Goal: Information Seeking & Learning: Learn about a topic

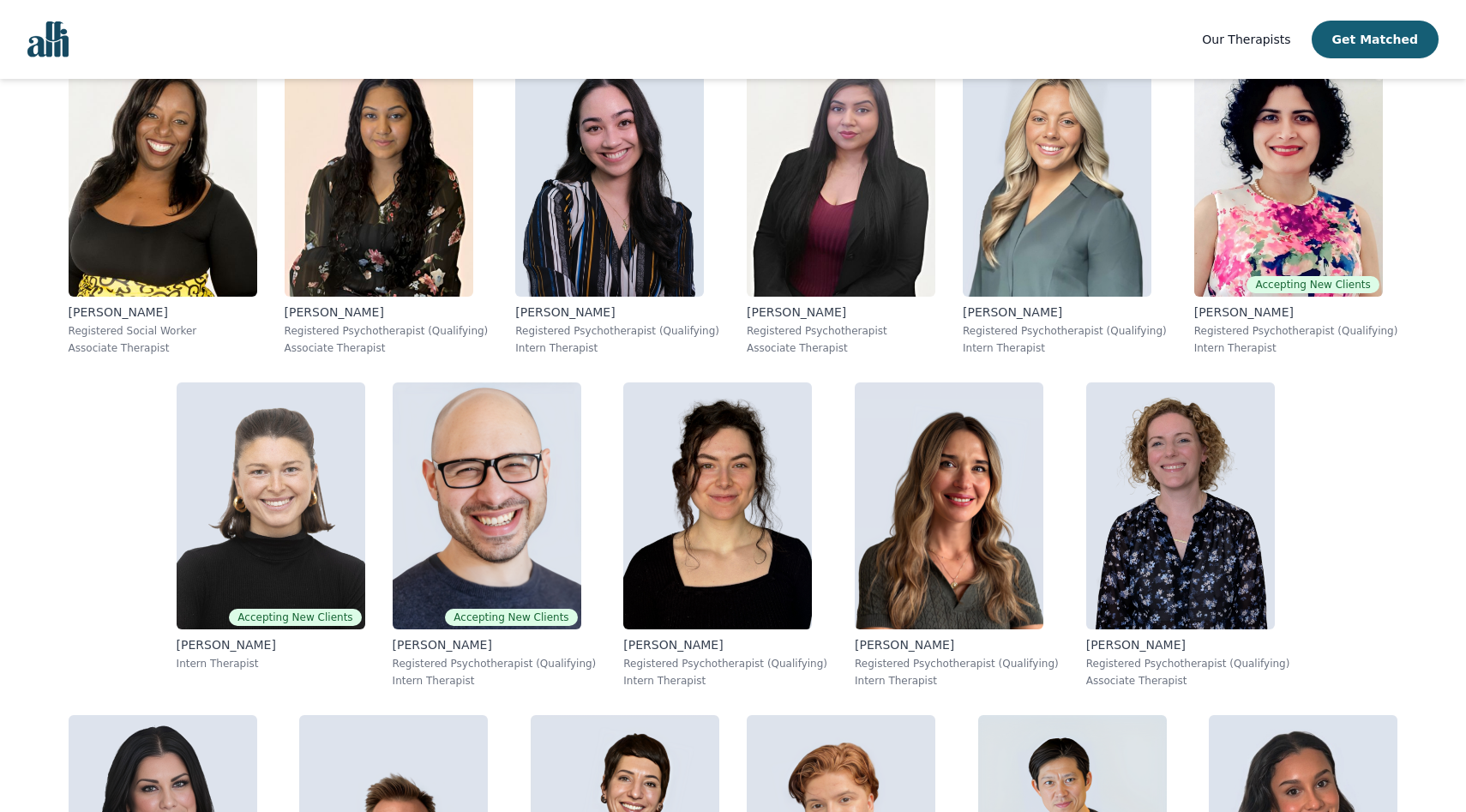
scroll to position [2403, 0]
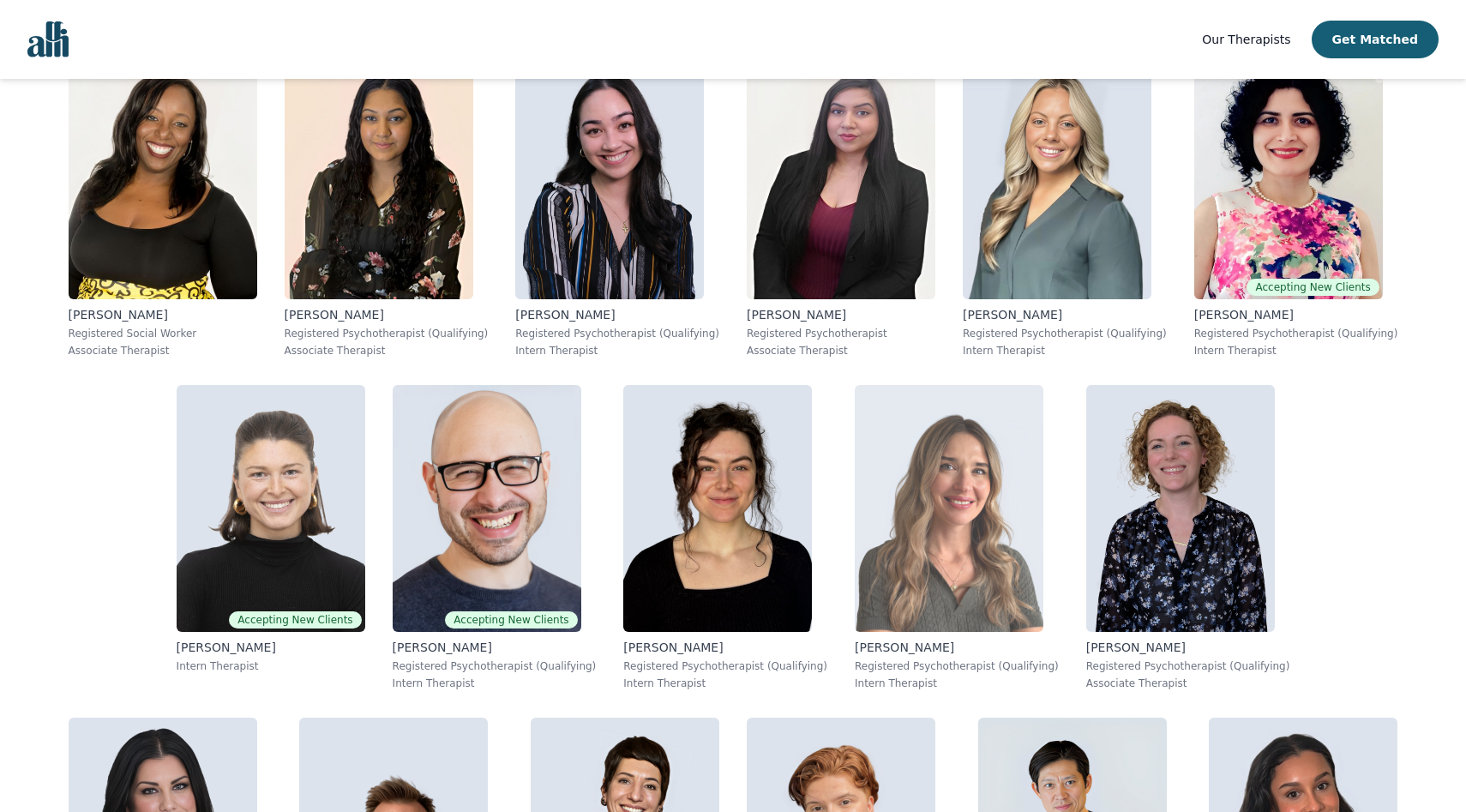
click at [686, 385] on img at bounding box center [948, 508] width 189 height 247
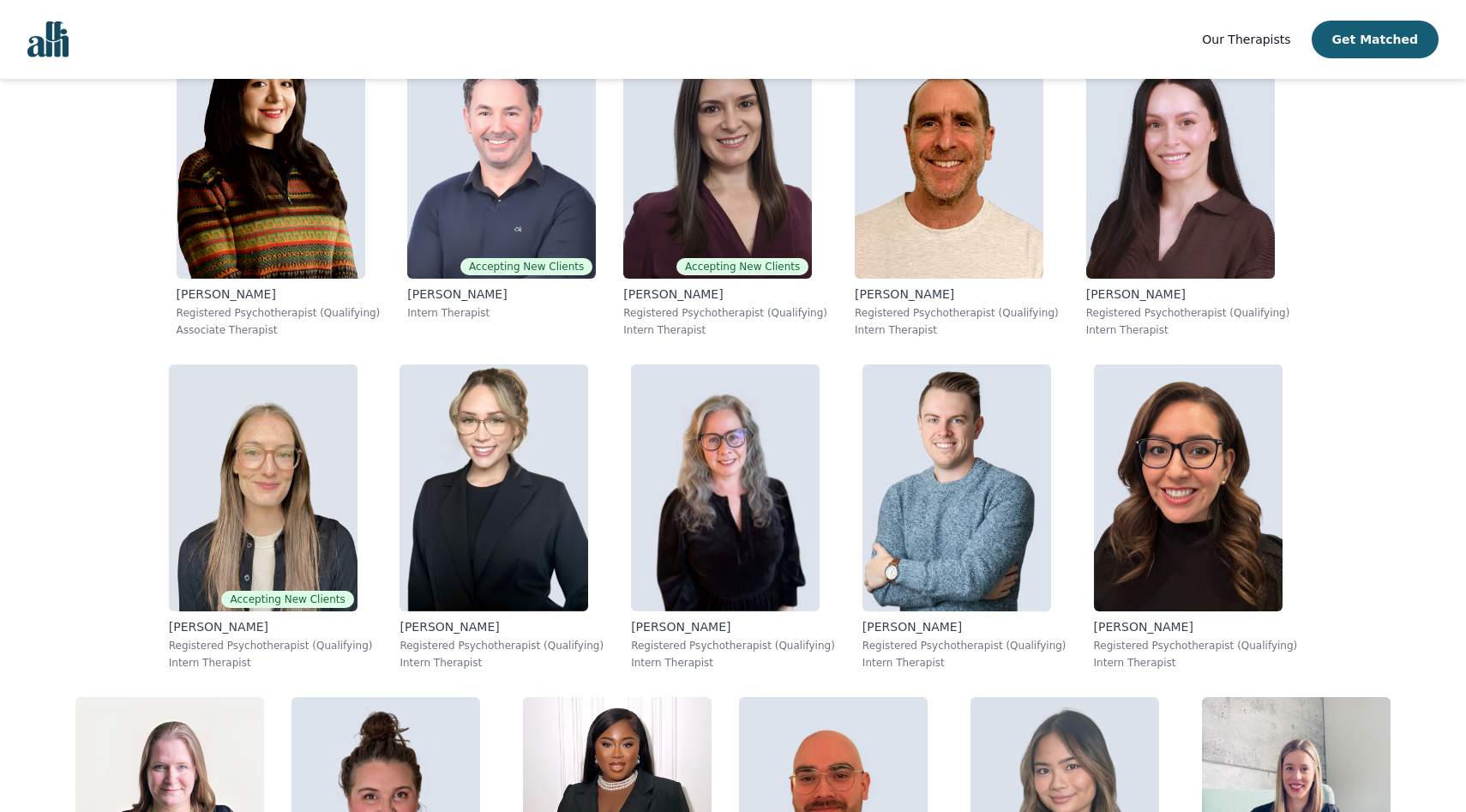
scroll to position [3426, 0]
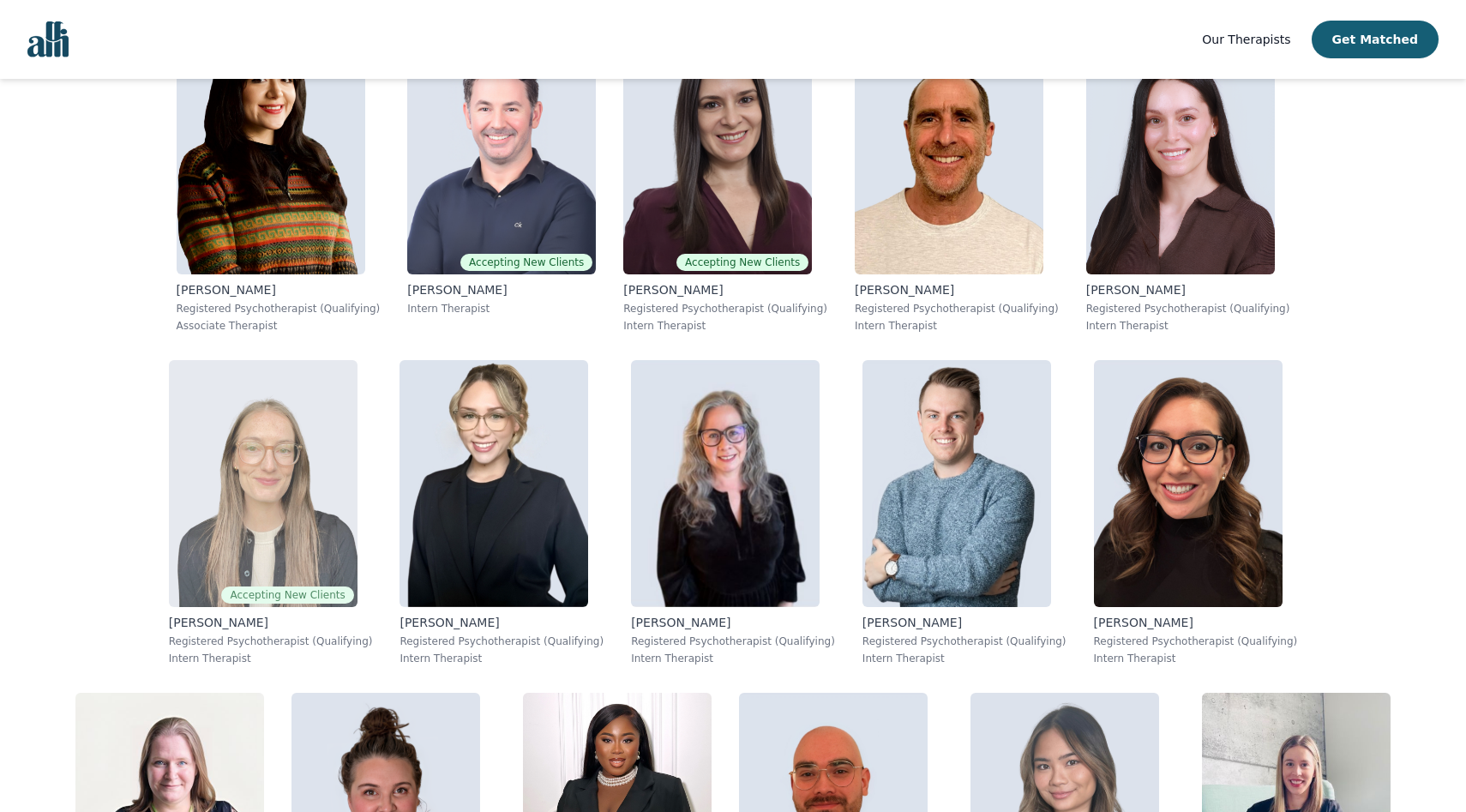
click at [192, 360] on img at bounding box center [263, 483] width 189 height 247
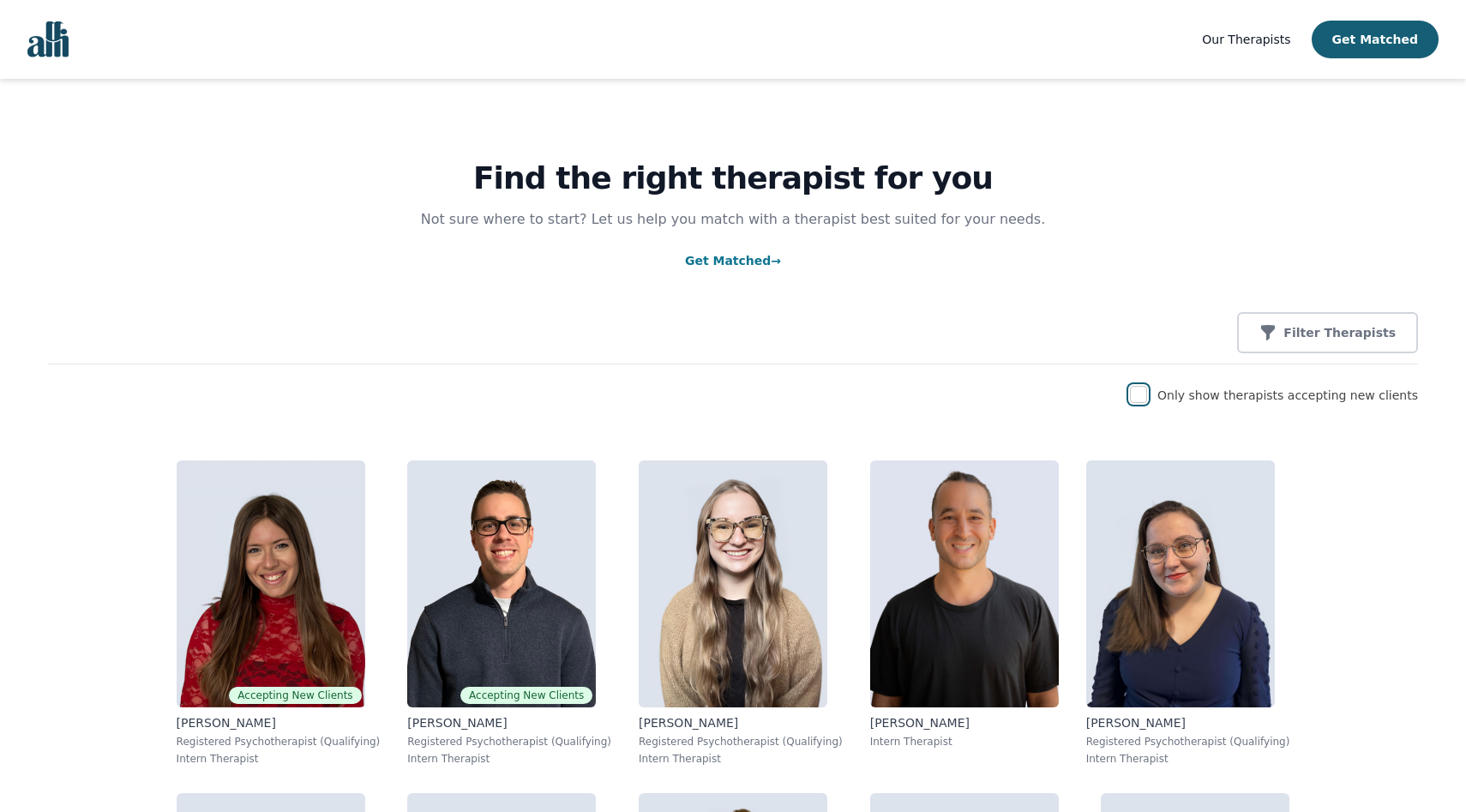
click at [686, 396] on input "checkbox" at bounding box center [1139, 395] width 18 height 18
checkbox input "true"
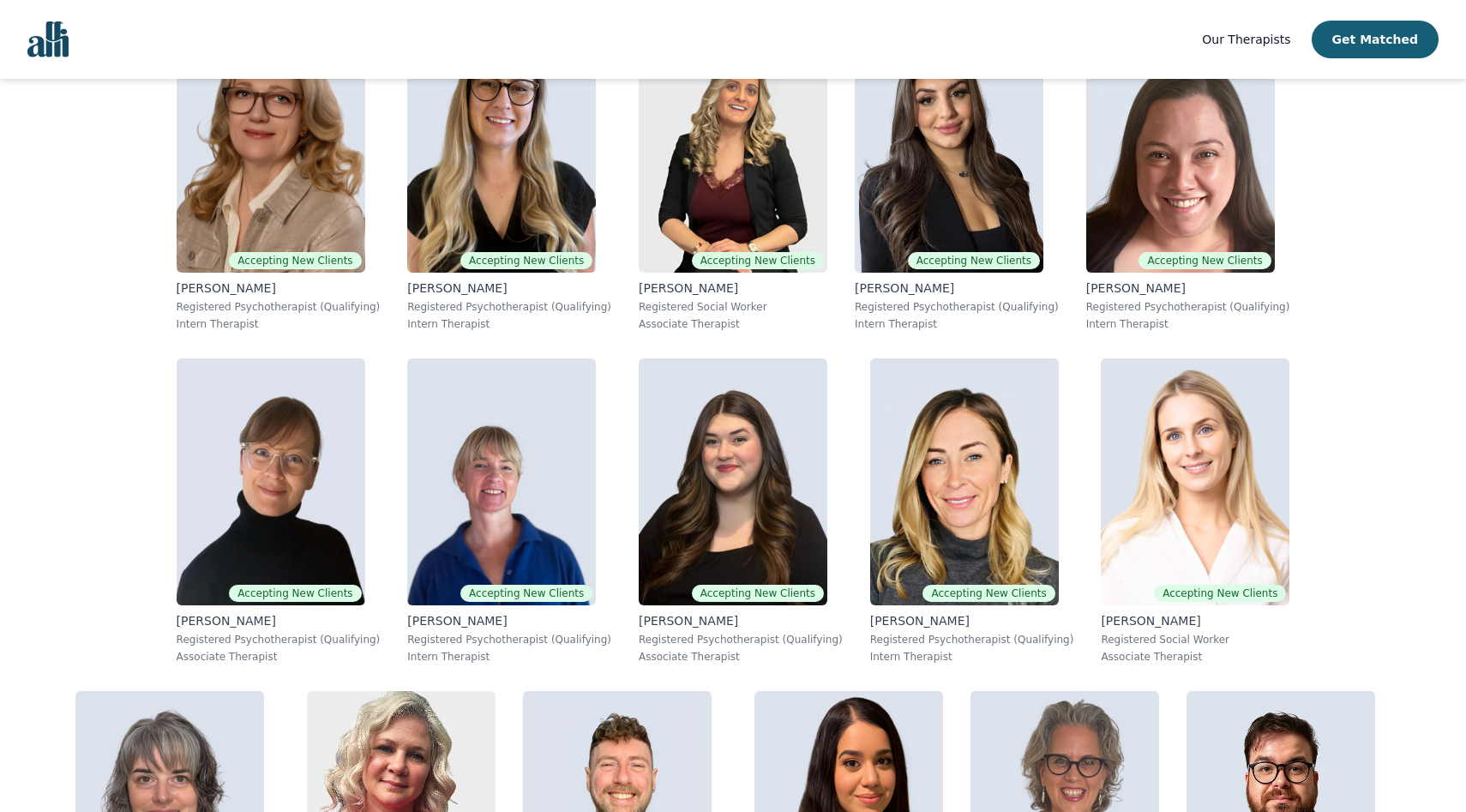
scroll to position [1769, 0]
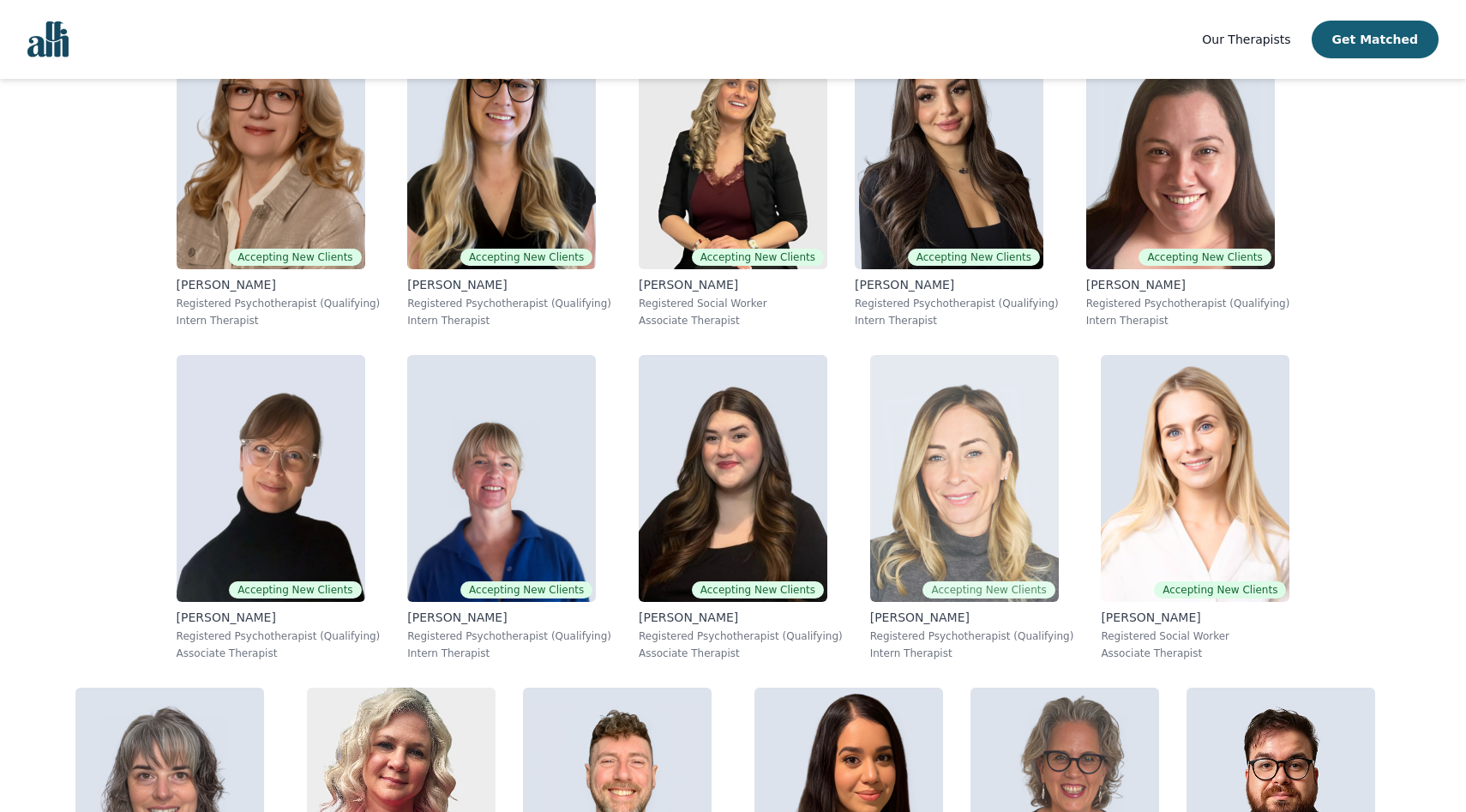
click at [686, 355] on img at bounding box center [964, 478] width 189 height 247
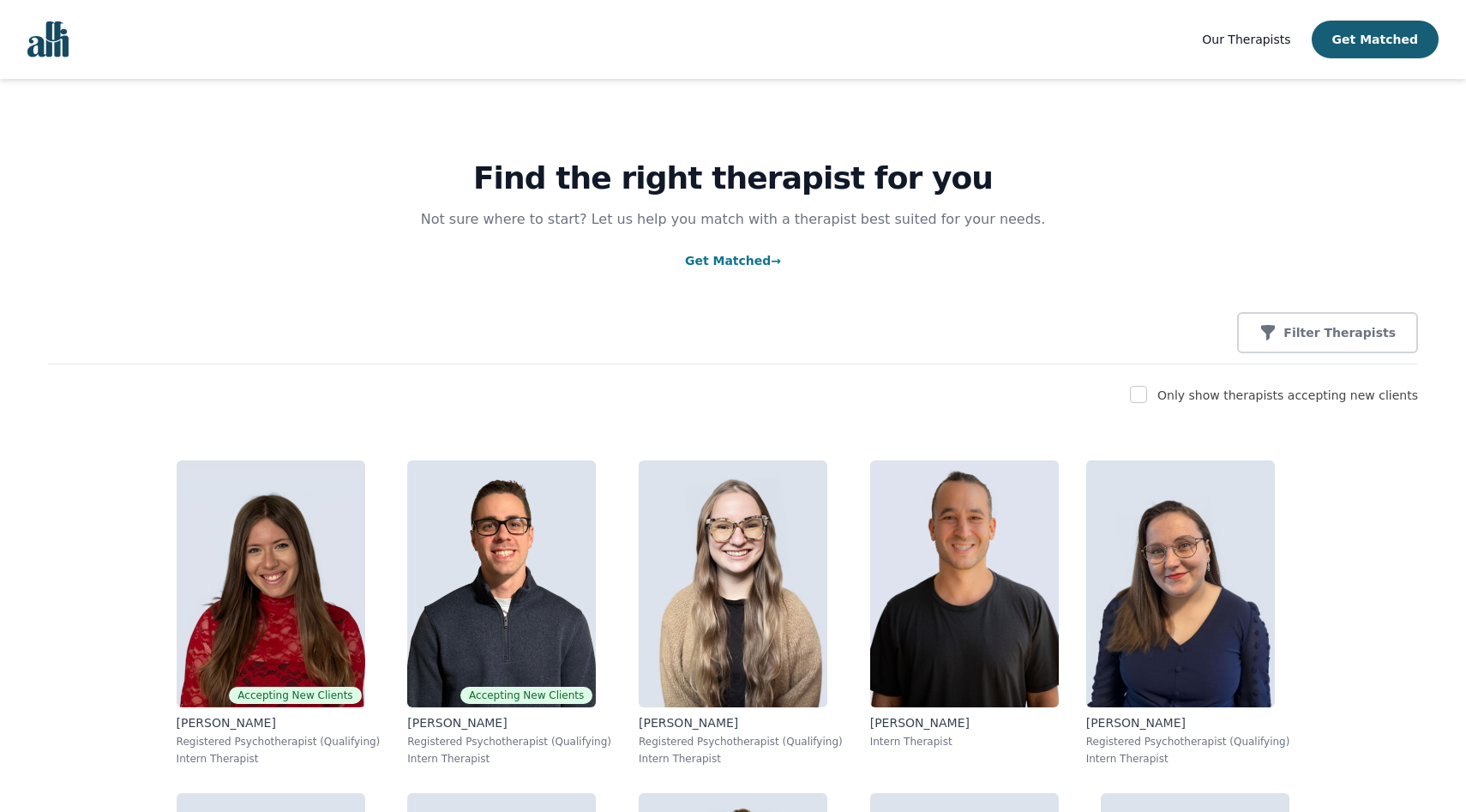
click at [1258, 42] on span "Our Therapists" at bounding box center [1246, 39] width 88 height 14
click at [1369, 332] on p "Filter Therapists" at bounding box center [1339, 333] width 112 height 18
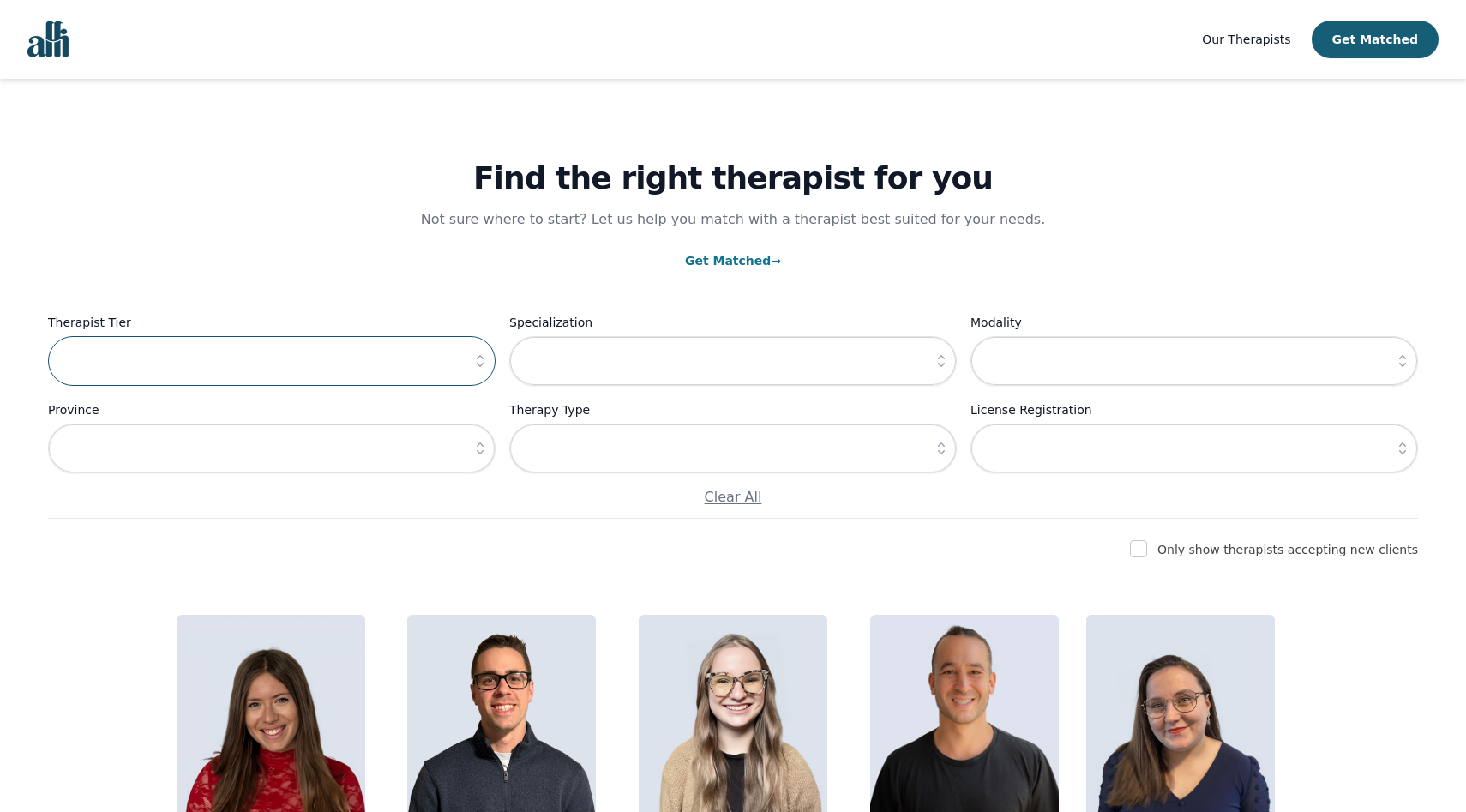
click at [429, 363] on input "text" at bounding box center [272, 361] width 448 height 50
click at [1147, 547] on input "checkbox" at bounding box center [1139, 549] width 18 height 18
checkbox input "true"
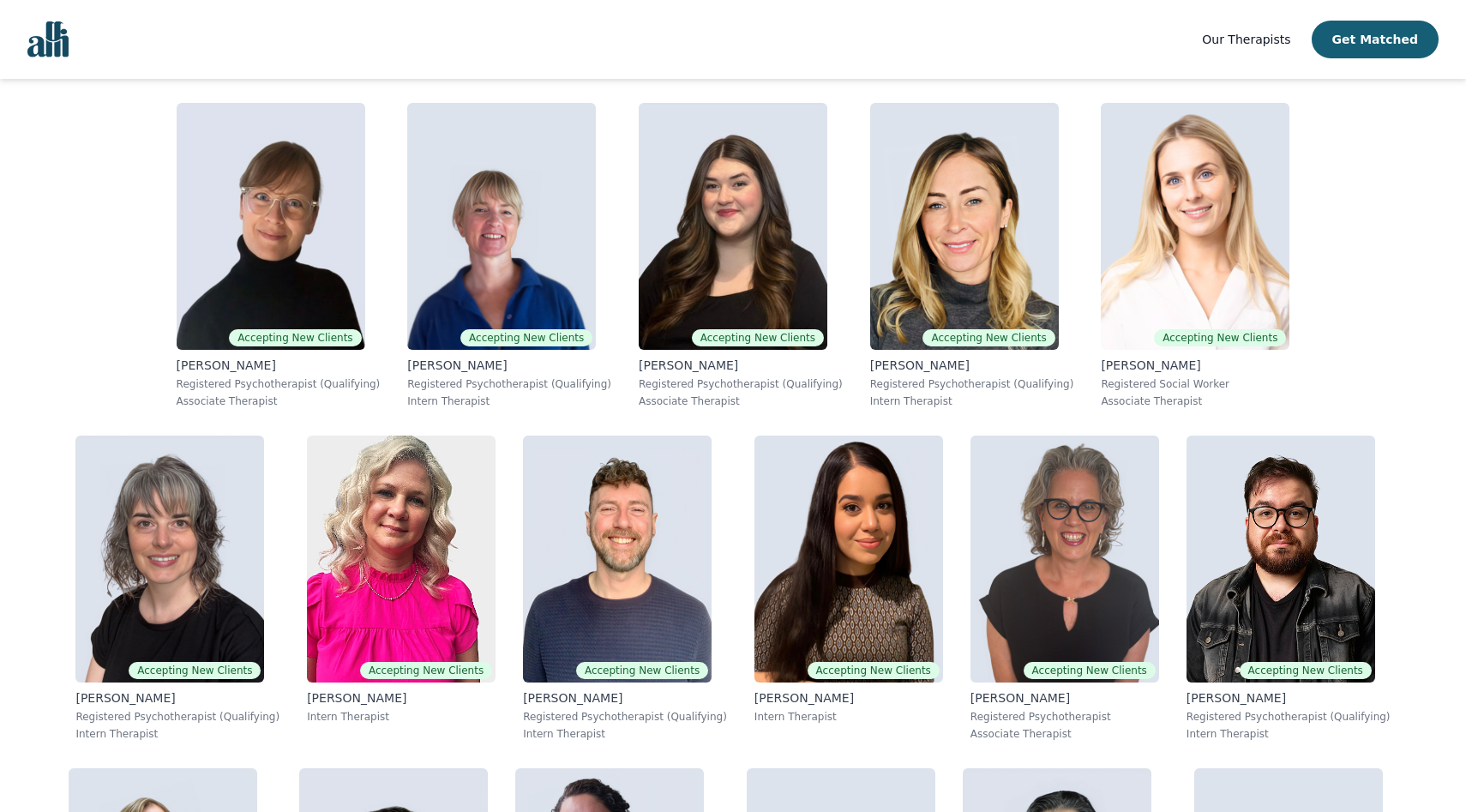
scroll to position [2152, 0]
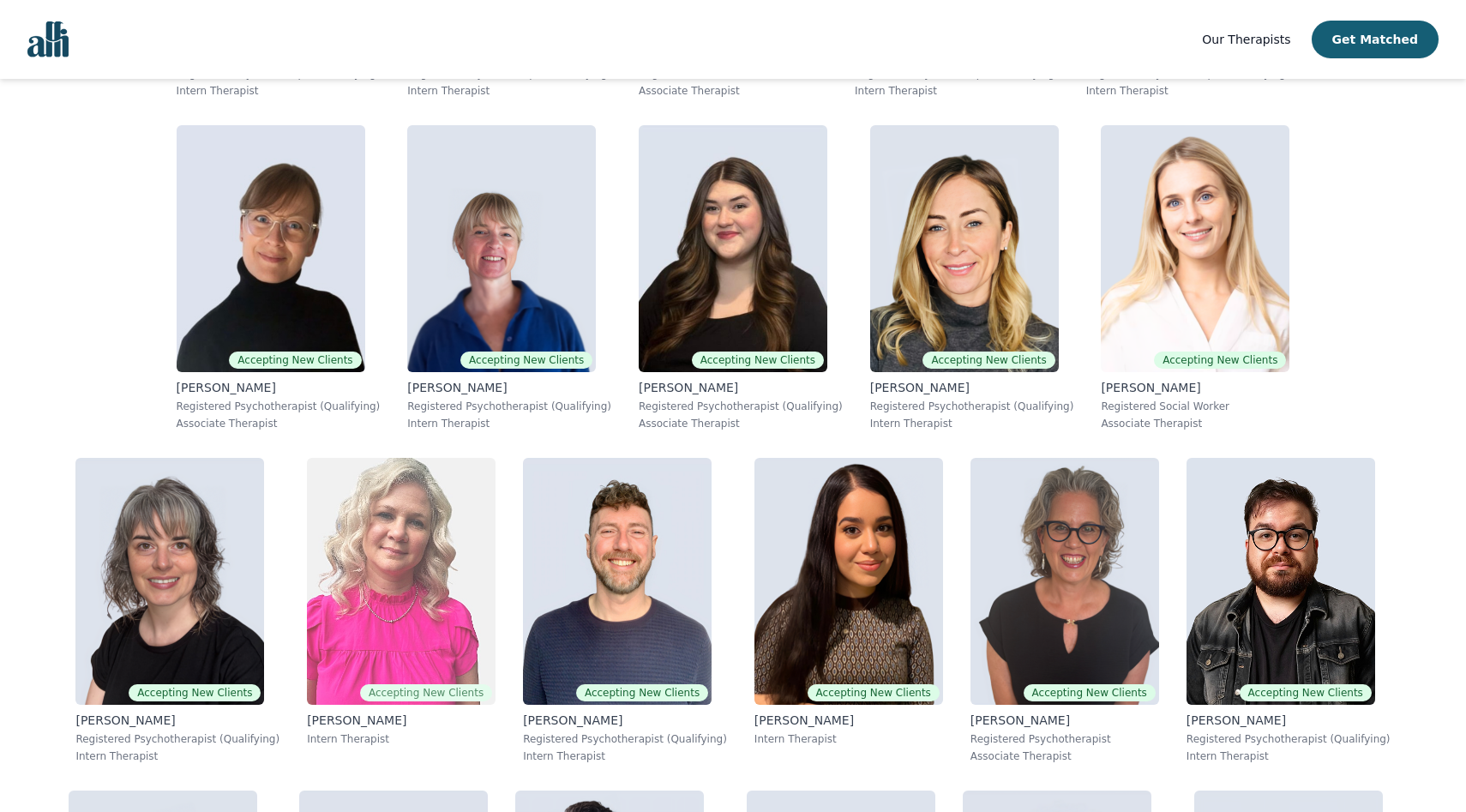
click at [496, 711] on p "[PERSON_NAME]" at bounding box center [401, 720] width 189 height 18
